Goal: Task Accomplishment & Management: Use online tool/utility

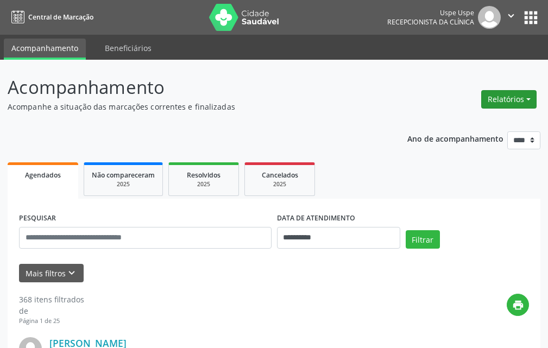
click at [507, 95] on button "Relatórios" at bounding box center [508, 99] width 55 height 18
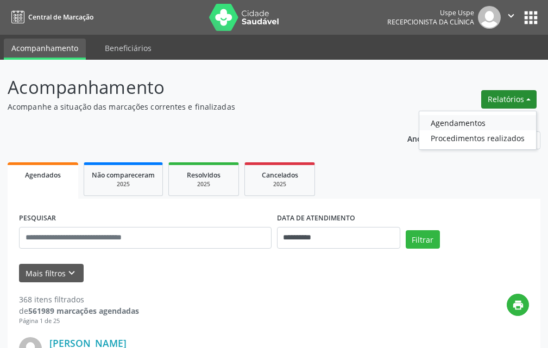
click at [445, 122] on link "Agendamentos" at bounding box center [477, 122] width 117 height 15
select select "*"
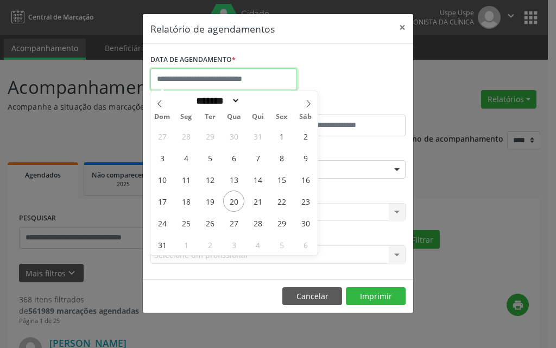
click at [286, 77] on input "text" at bounding box center [224, 79] width 147 height 22
click at [233, 201] on span "20" at bounding box center [233, 201] width 21 height 21
type input "**********"
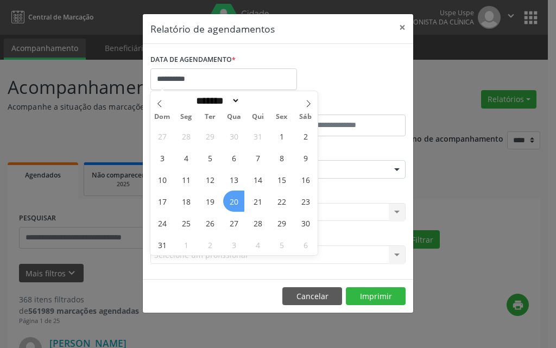
click at [233, 201] on span "20" at bounding box center [233, 201] width 21 height 21
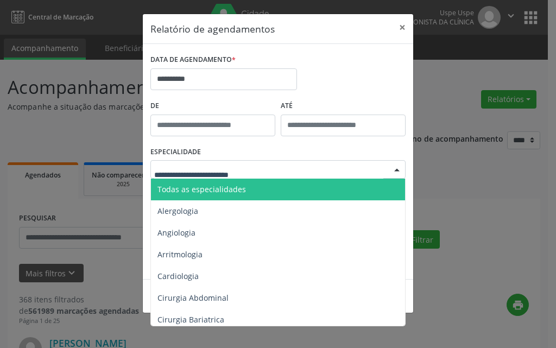
click at [398, 169] on div at bounding box center [397, 170] width 16 height 18
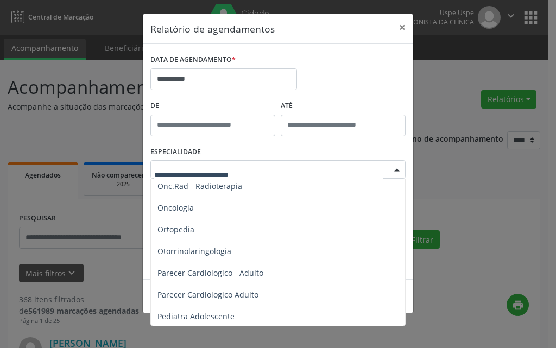
scroll to position [1512, 0]
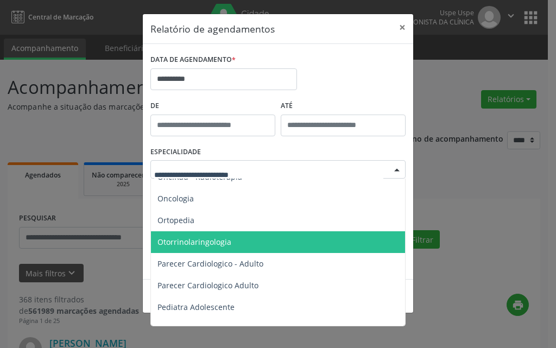
click at [229, 242] on span "Otorrinolaringologia" at bounding box center [195, 242] width 74 height 10
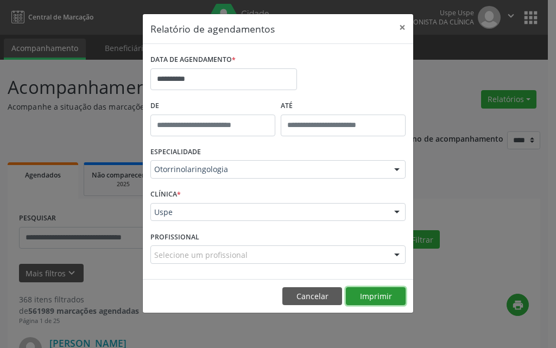
click at [372, 292] on button "Imprimir" at bounding box center [376, 296] width 60 height 18
